Goal: Check status: Check status

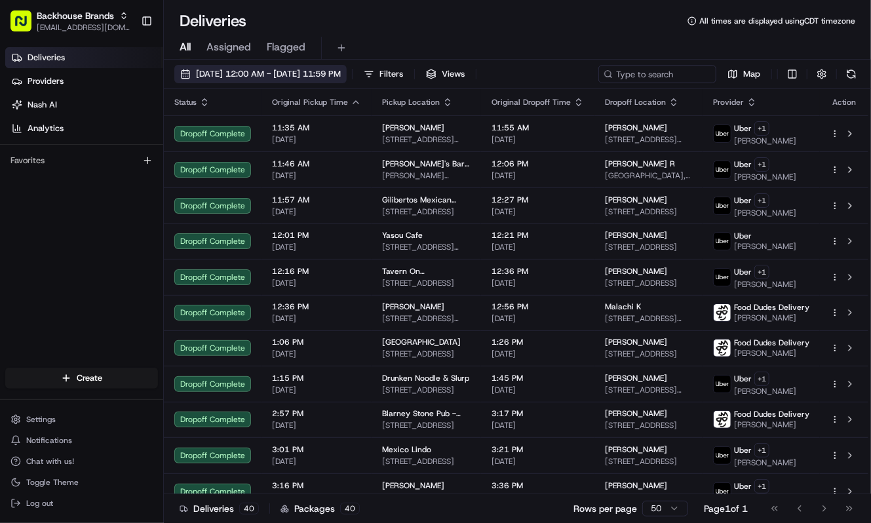
click at [242, 77] on span "08/22/2025 12:00 AM - 08/22/2025 11:59 PM" at bounding box center [268, 74] width 145 height 12
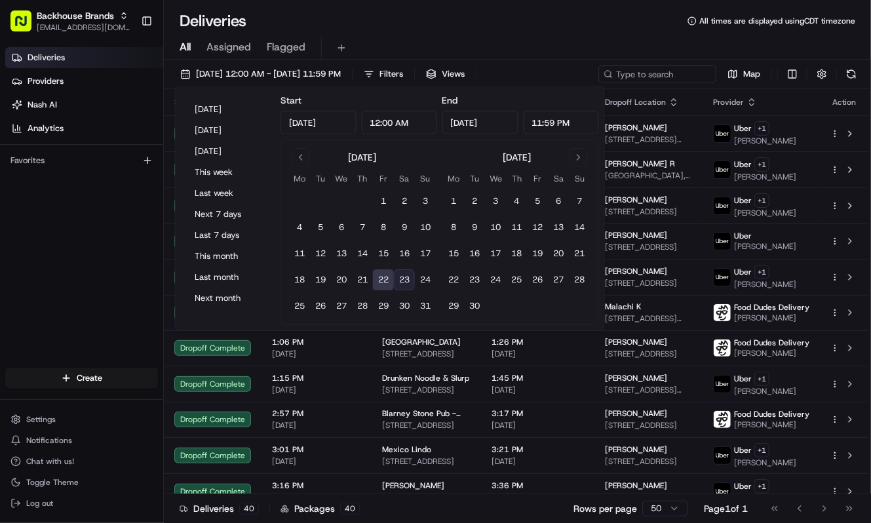
click at [402, 280] on button "23" at bounding box center [404, 279] width 21 height 21
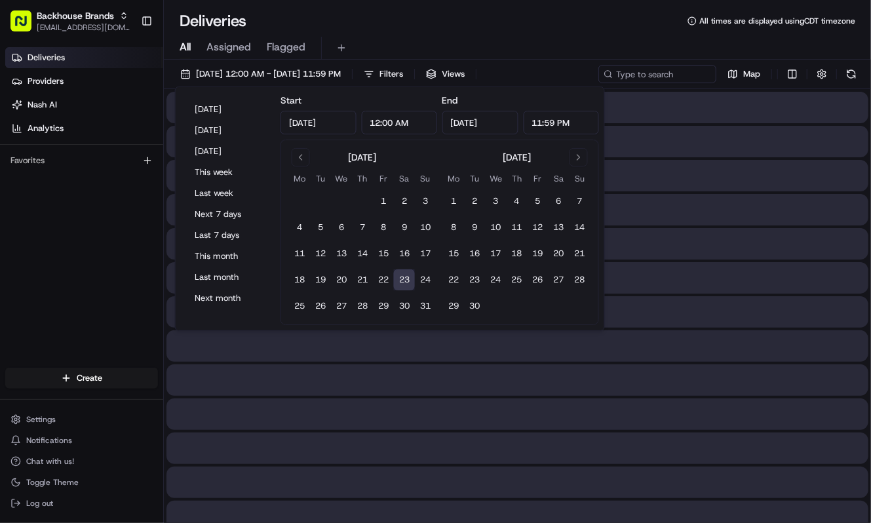
type input "Aug 23, 2025"
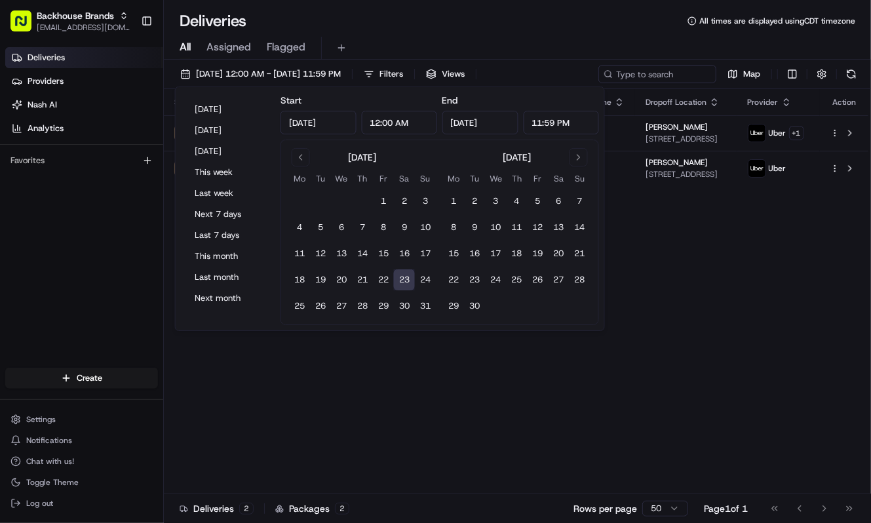
click at [43, 279] on div "Deliveries Providers Nash AI Analytics Favorites" at bounding box center [81, 209] width 163 height 334
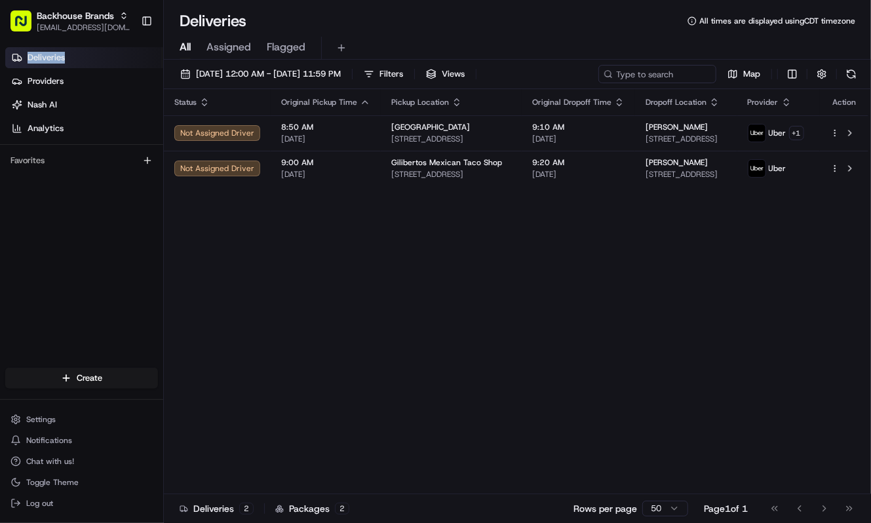
click at [43, 279] on div "Deliveries Providers Nash AI Analytics Favorites" at bounding box center [81, 209] width 163 height 334
click at [404, 341] on div "Status Original Pickup Time Pickup Location Original Dropoff Time Dropoff Locat…" at bounding box center [516, 291] width 705 height 405
click at [249, 357] on div "Status Original Pickup Time Pickup Location Original Dropoff Time Dropoff Locat…" at bounding box center [516, 291] width 705 height 405
click at [119, 256] on div "Deliveries Providers Nash AI Analytics Favorites" at bounding box center [81, 209] width 163 height 334
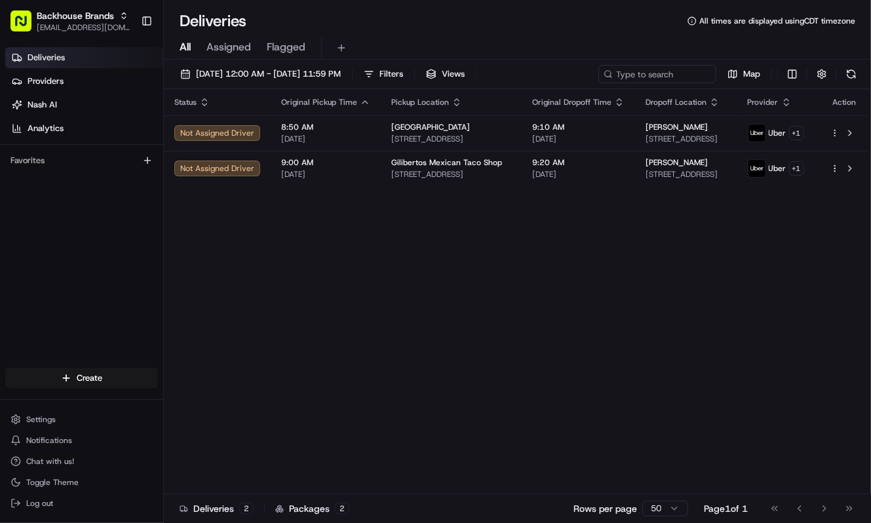
click at [557, 313] on div "Status Original Pickup Time Pickup Location Original Dropoff Time Dropoff Locat…" at bounding box center [516, 291] width 705 height 405
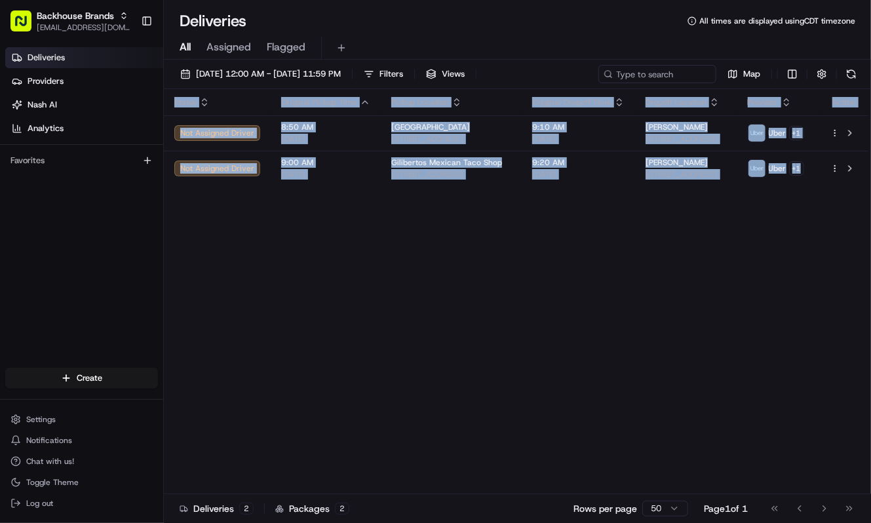
click at [557, 313] on div "Status Original Pickup Time Pickup Location Original Dropoff Time Dropoff Locat…" at bounding box center [516, 291] width 705 height 405
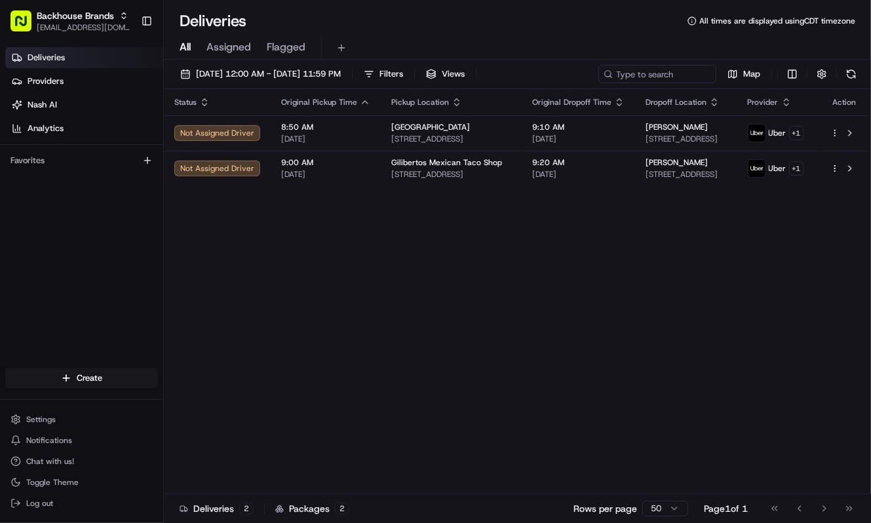
click at [488, 370] on div "Status Original Pickup Time Pickup Location Original Dropoff Time Dropoff Locat…" at bounding box center [516, 291] width 705 height 405
click at [237, 385] on div "Status Original Pickup Time Pickup Location Original Dropoff Time Dropoff Locat…" at bounding box center [516, 291] width 705 height 405
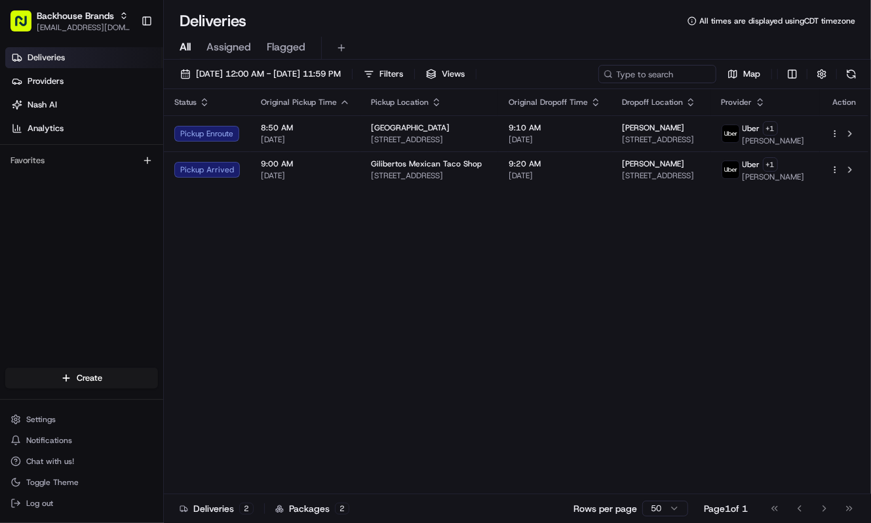
click at [325, 258] on div "Status Original Pickup Time Pickup Location Original Dropoff Time Dropoff Locat…" at bounding box center [516, 291] width 705 height 405
click at [317, 260] on div "Status Original Pickup Time Pickup Location Original Dropoff Time Dropoff Locat…" at bounding box center [516, 291] width 705 height 405
click at [40, 262] on div "Deliveries Providers Nash AI Analytics Favorites" at bounding box center [81, 209] width 163 height 334
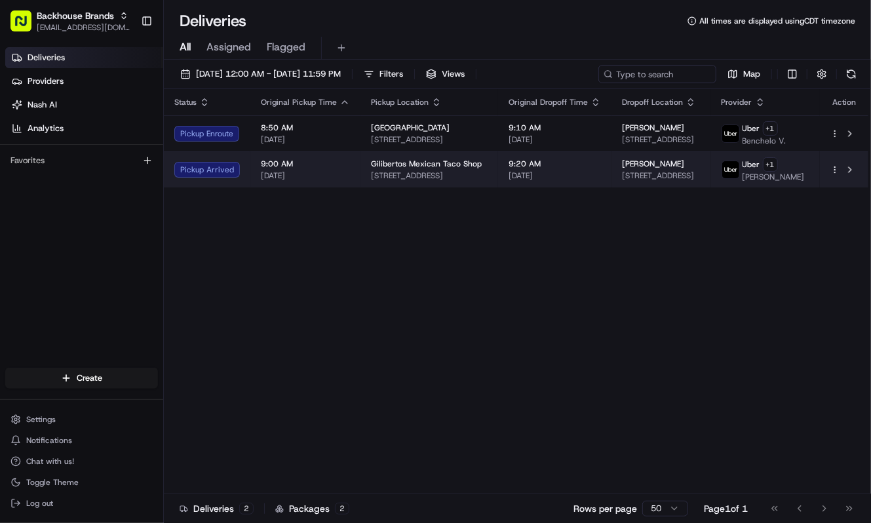
click at [392, 181] on span "[STREET_ADDRESS]" at bounding box center [429, 175] width 117 height 10
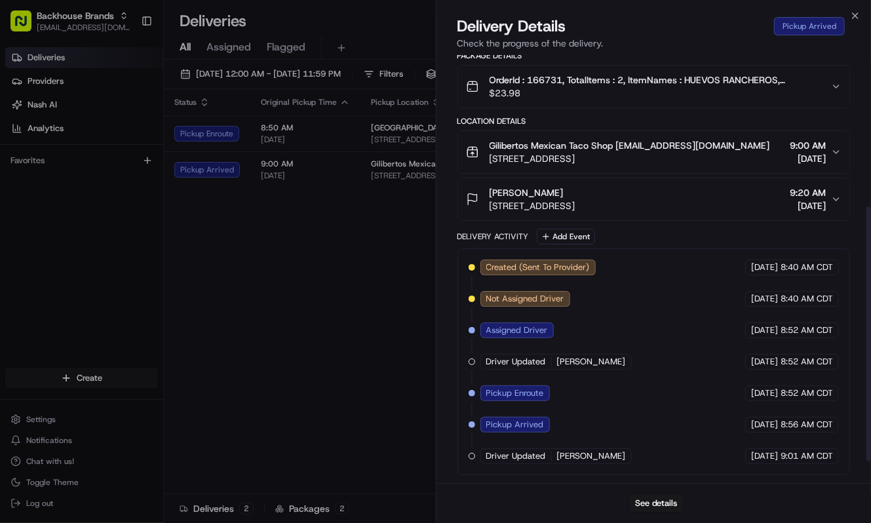
scroll to position [291, 0]
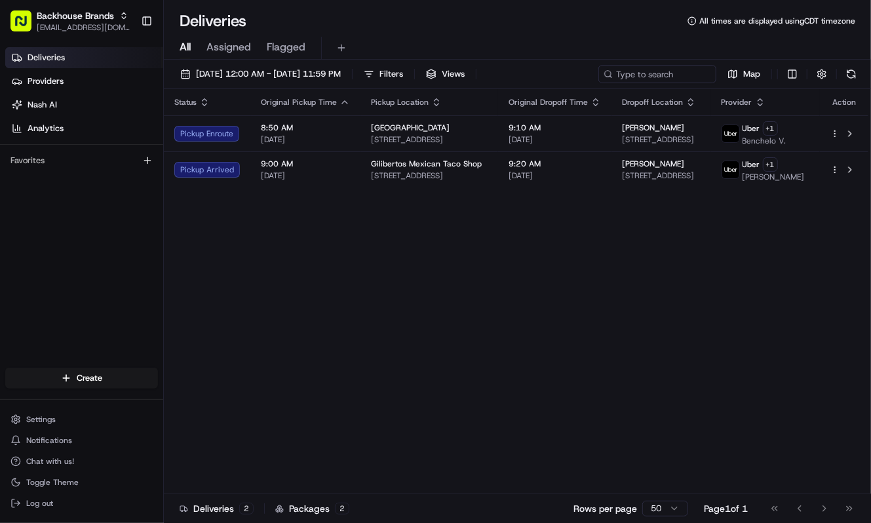
click at [352, 323] on div "Status Original Pickup Time Pickup Location Original Dropoff Time Dropoff Locat…" at bounding box center [516, 291] width 705 height 405
click at [379, 294] on div "Status Original Pickup Time Pickup Location Original Dropoff Time Dropoff Locat…" at bounding box center [516, 291] width 705 height 405
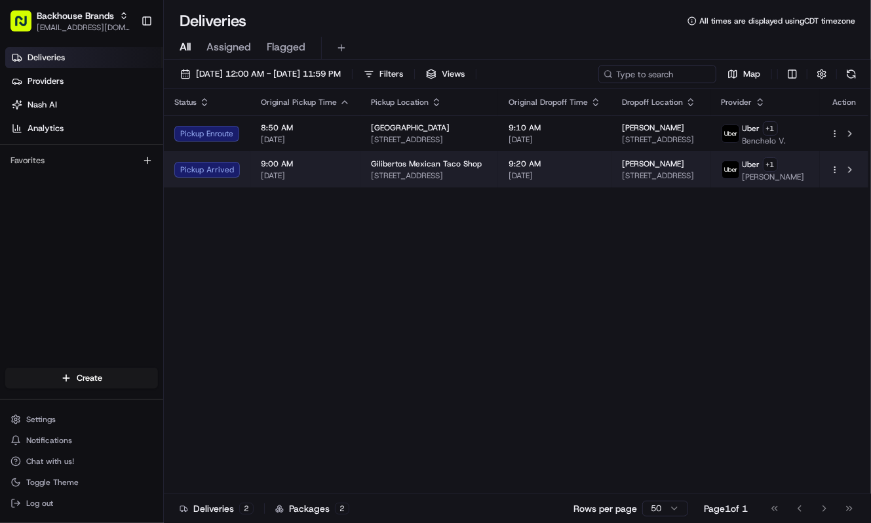
click at [611, 172] on td "Jeff M 2288 Preserve Dr NW, Rochester, MN 55901, USA" at bounding box center [661, 169] width 100 height 36
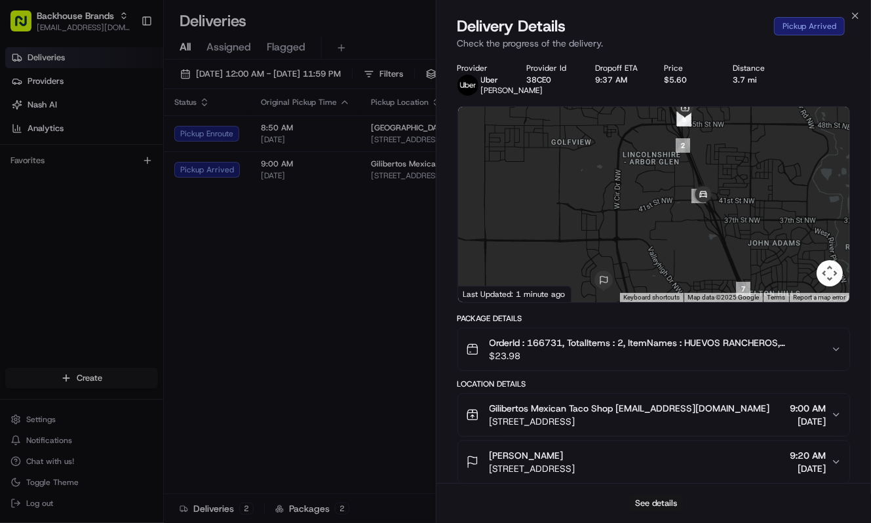
click at [646, 510] on button "See details" at bounding box center [656, 503] width 54 height 18
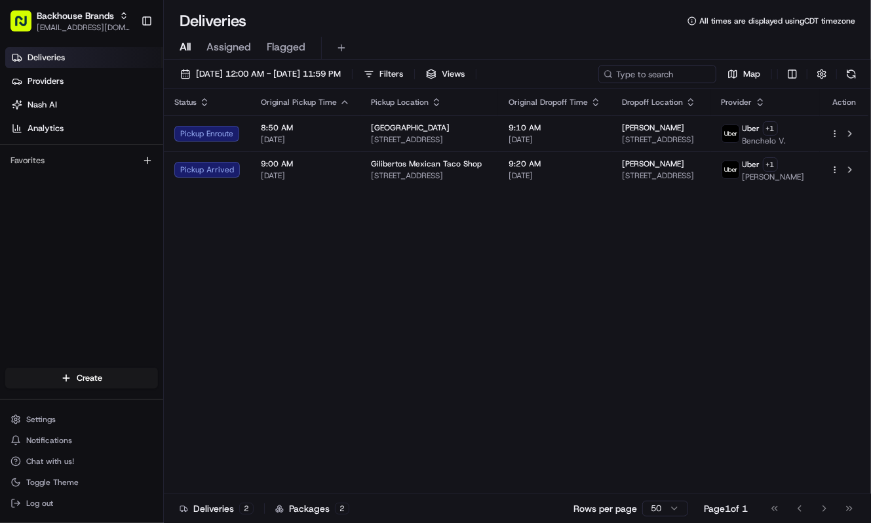
click at [40, 255] on div "Deliveries Providers Nash AI Analytics Favorites" at bounding box center [81, 209] width 163 height 334
click at [304, 291] on div "Status Original Pickup Time Pickup Location Original Dropoff Time Dropoff Locat…" at bounding box center [516, 291] width 705 height 405
click at [116, 263] on div "Deliveries Providers Nash AI Analytics Favorites" at bounding box center [81, 209] width 163 height 334
click at [119, 244] on div "Deliveries Providers [PERSON_NAME] Analytics Favorites" at bounding box center [81, 209] width 163 height 334
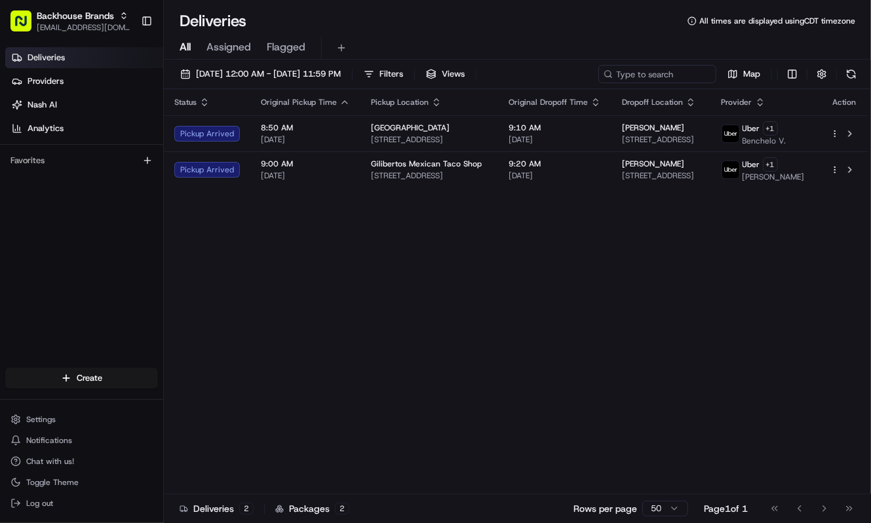
click at [119, 244] on div "Deliveries Providers [PERSON_NAME] Analytics Favorites" at bounding box center [81, 209] width 163 height 334
click at [395, 365] on div "Status Original Pickup Time Pickup Location Original Dropoff Time Dropoff Locat…" at bounding box center [516, 291] width 705 height 405
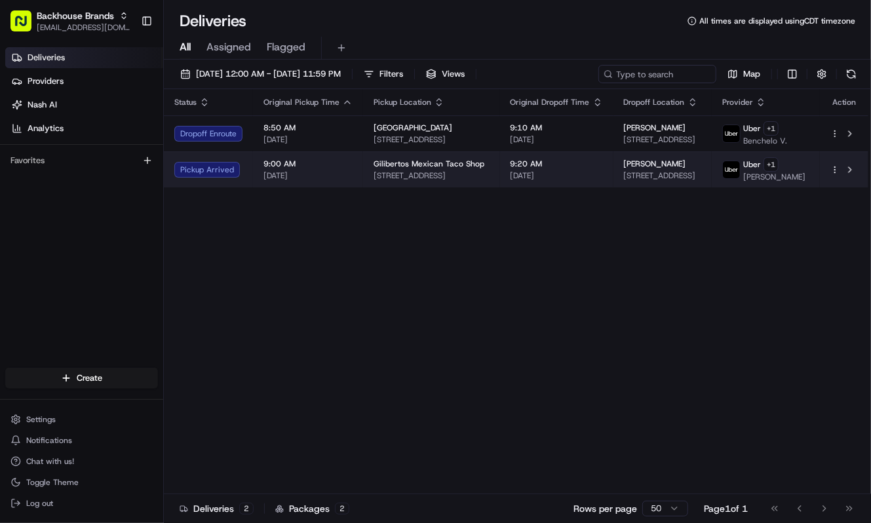
click at [391, 169] on span "Gilibertos Mexican Taco Shop" at bounding box center [429, 164] width 111 height 10
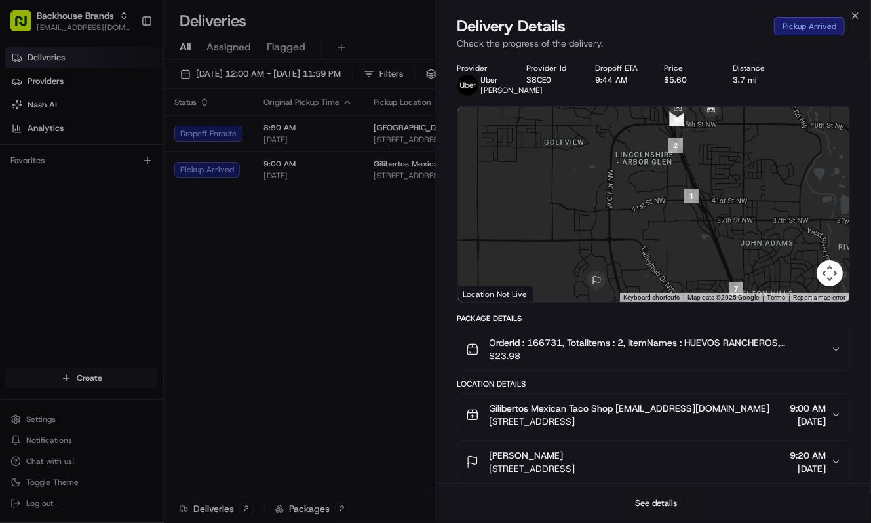
click at [638, 499] on button "See details" at bounding box center [656, 503] width 54 height 18
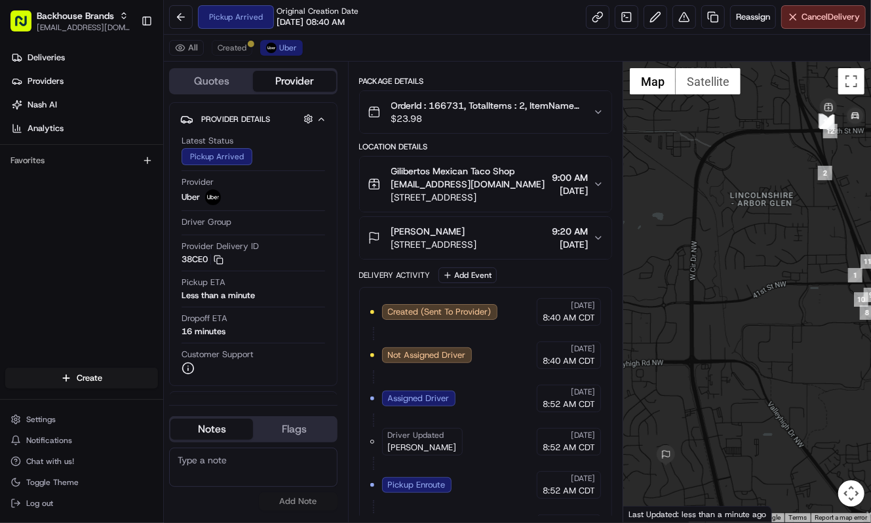
click at [530, 423] on div "Created (Sent To Provider) Uber 08/23/2025 8:40 AM CDT Not Assigned Driver Uber…" at bounding box center [485, 463] width 231 height 330
click at [40, 252] on div "Deliveries Providers [PERSON_NAME] Analytics Favorites" at bounding box center [81, 209] width 163 height 334
click at [360, 48] on div "All Created Uber" at bounding box center [517, 48] width 707 height 27
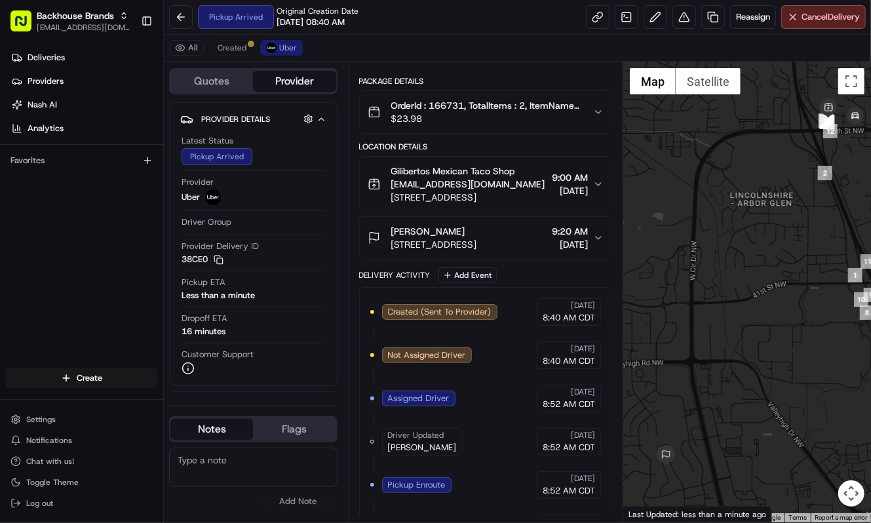
click at [504, 18] on div "Pickup Arrived Original Creation Date 08/23/2025 08:40 AM Reassign Cancel Deliv…" at bounding box center [517, 17] width 707 height 35
click at [485, 35] on div "All Created Uber" at bounding box center [517, 48] width 707 height 27
click at [18, 239] on div "Deliveries Providers [PERSON_NAME] Analytics Favorites" at bounding box center [81, 209] width 163 height 334
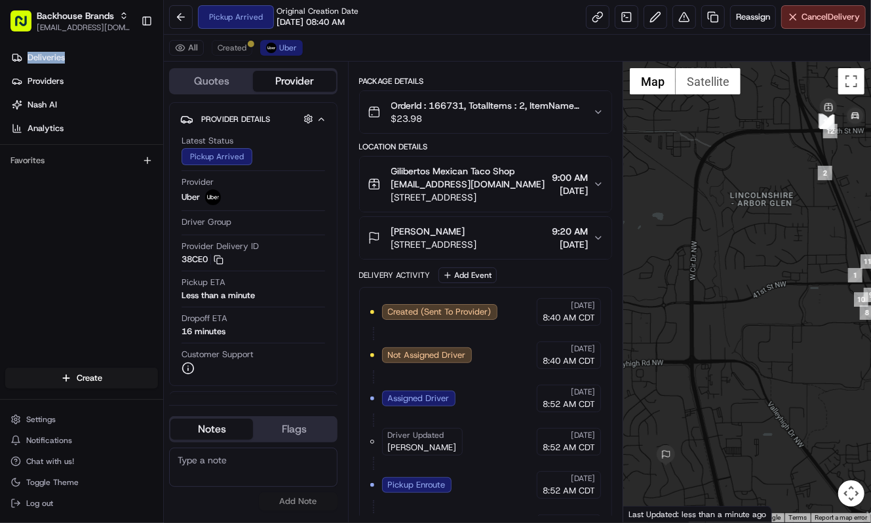
click at [18, 239] on div "Deliveries Providers [PERSON_NAME] Analytics Favorites" at bounding box center [81, 209] width 163 height 334
click at [489, 415] on div "Created (Sent To Provider) Uber 08/23/2025 8:40 AM CDT Not Assigned Driver Uber…" at bounding box center [485, 463] width 231 height 330
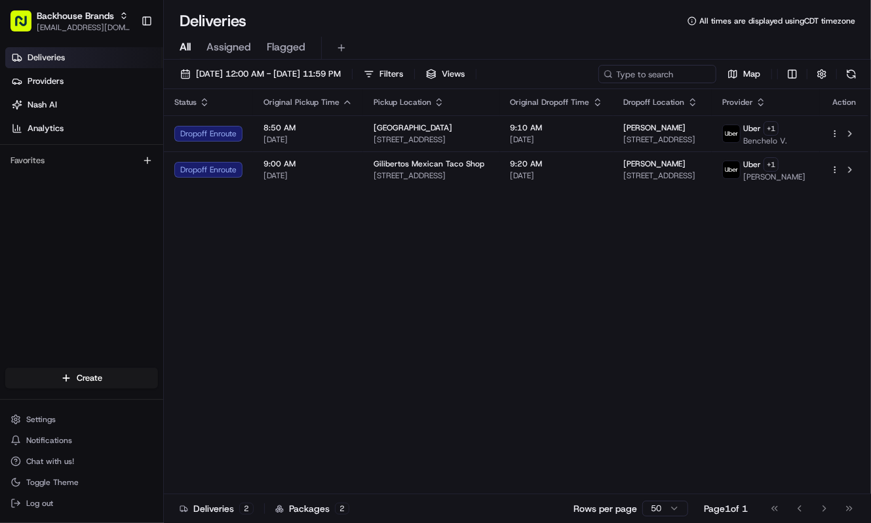
click at [311, 235] on div "Status Original Pickup Time Pickup Location Original Dropoff Time Dropoff Locat…" at bounding box center [516, 291] width 705 height 405
click at [443, 265] on div "Status Original Pickup Time Pickup Location Original Dropoff Time Dropoff Locat…" at bounding box center [516, 291] width 705 height 405
click at [596, 324] on div "Status Original Pickup Time Pickup Location Original Dropoff Time Dropoff Locat…" at bounding box center [516, 291] width 705 height 405
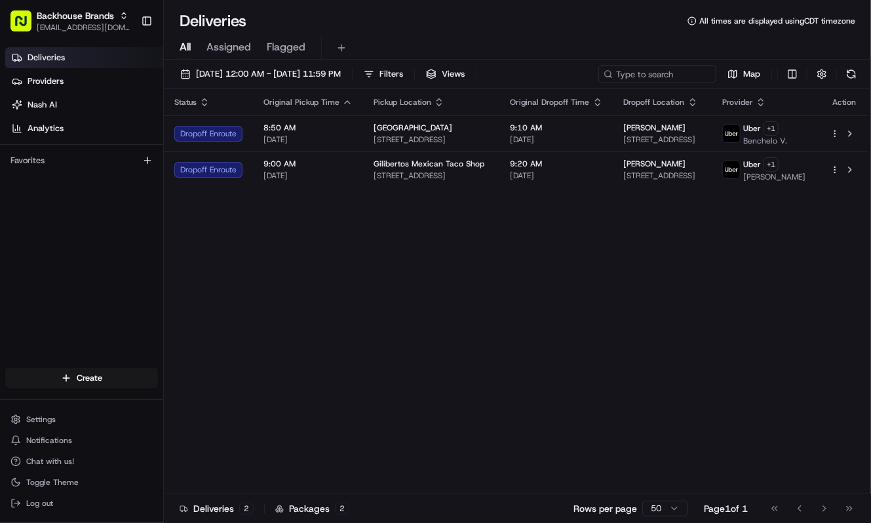
click at [436, 263] on div "Status Original Pickup Time Pickup Location Original Dropoff Time Dropoff Locat…" at bounding box center [516, 291] width 705 height 405
click at [125, 260] on div "Deliveries Providers [PERSON_NAME] Analytics Favorites" at bounding box center [81, 209] width 163 height 334
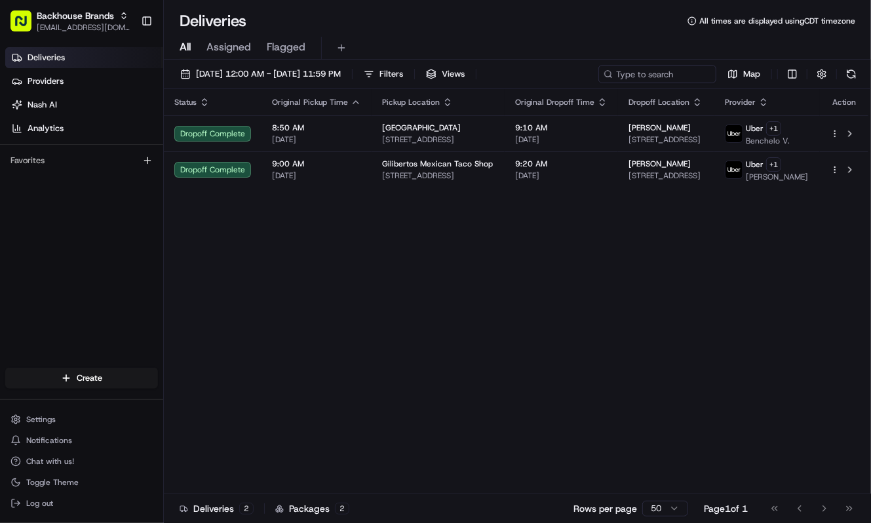
click at [339, 282] on div "Status Original Pickup Time Pickup Location Original Dropoff Time Dropoff Locat…" at bounding box center [516, 291] width 705 height 405
click at [515, 323] on div "Status Original Pickup Time Pickup Location Original Dropoff Time Dropoff Locat…" at bounding box center [516, 291] width 705 height 405
